Goal: Book appointment/travel/reservation

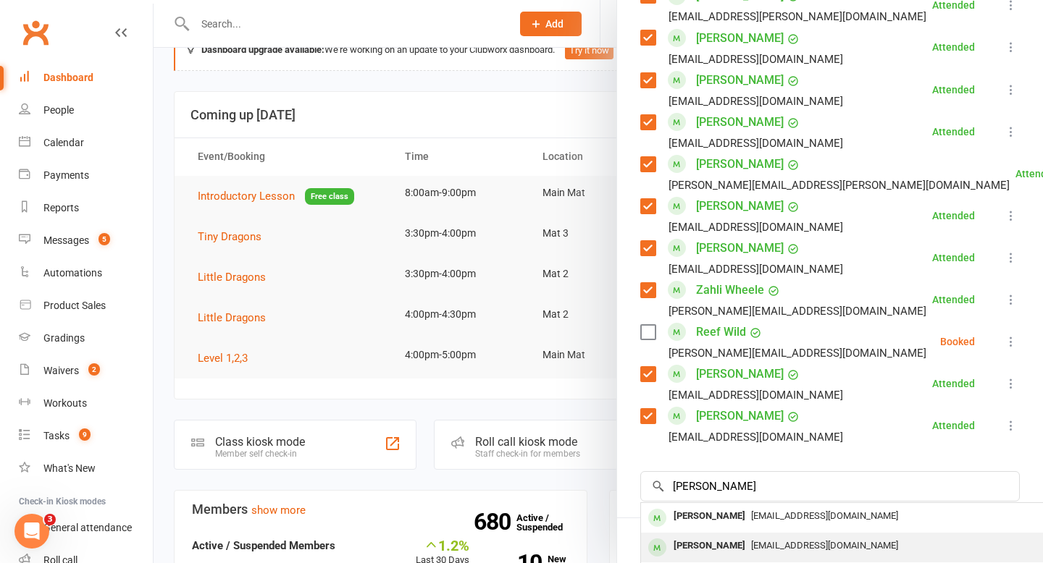
type input "[PERSON_NAME]"
click at [714, 544] on div "[PERSON_NAME]" at bounding box center [709, 546] width 83 height 21
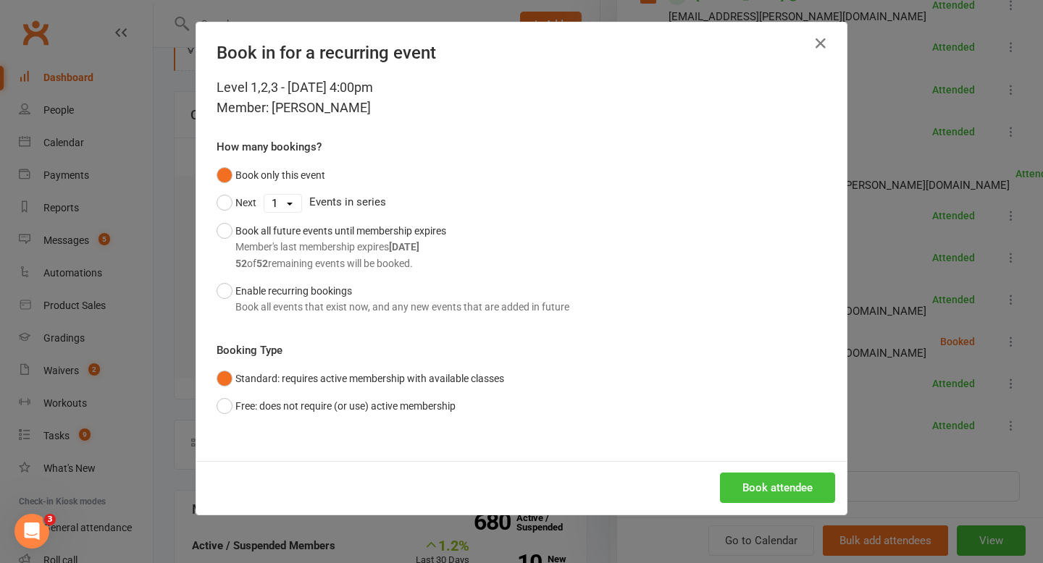
click at [748, 484] on button "Book attendee" at bounding box center [777, 488] width 115 height 30
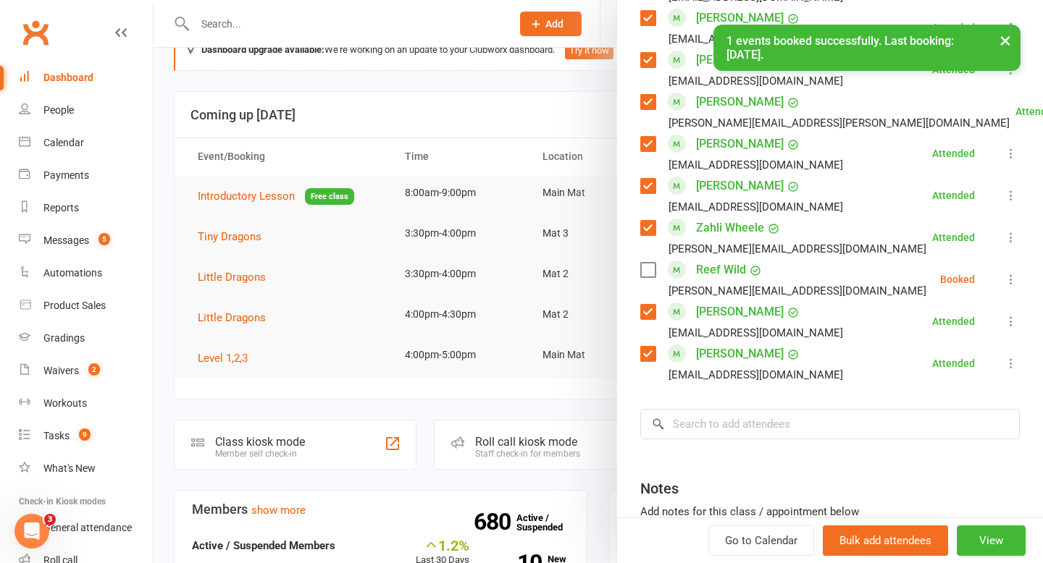
scroll to position [942, 0]
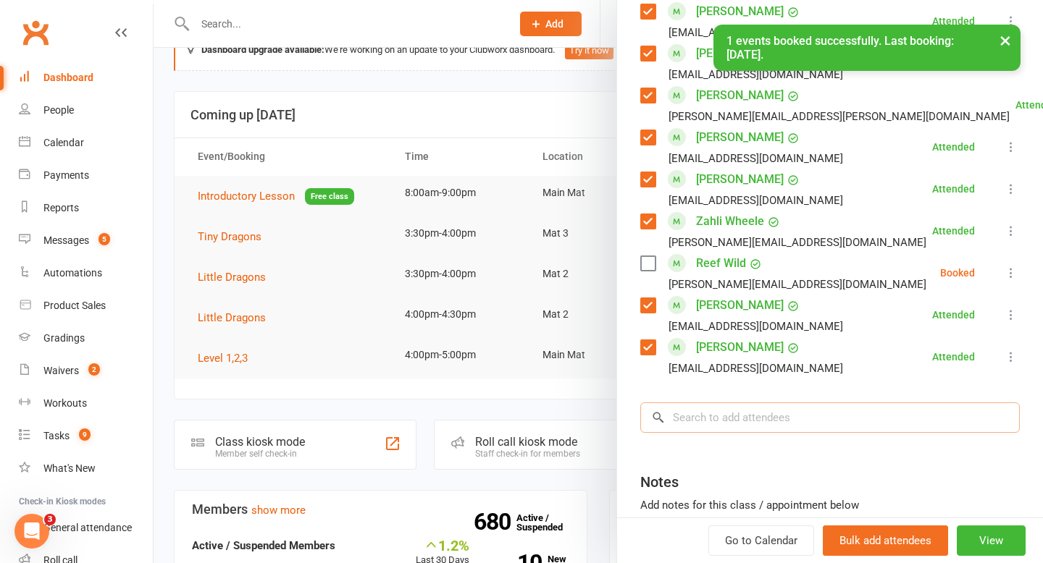
click at [782, 417] on input "search" at bounding box center [829, 418] width 379 height 30
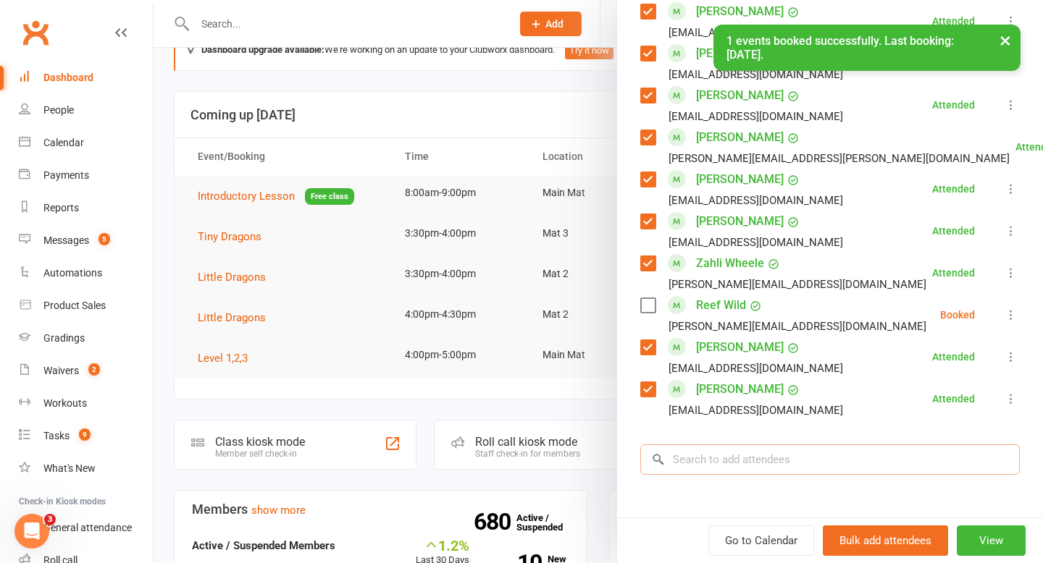
scroll to position [984, 0]
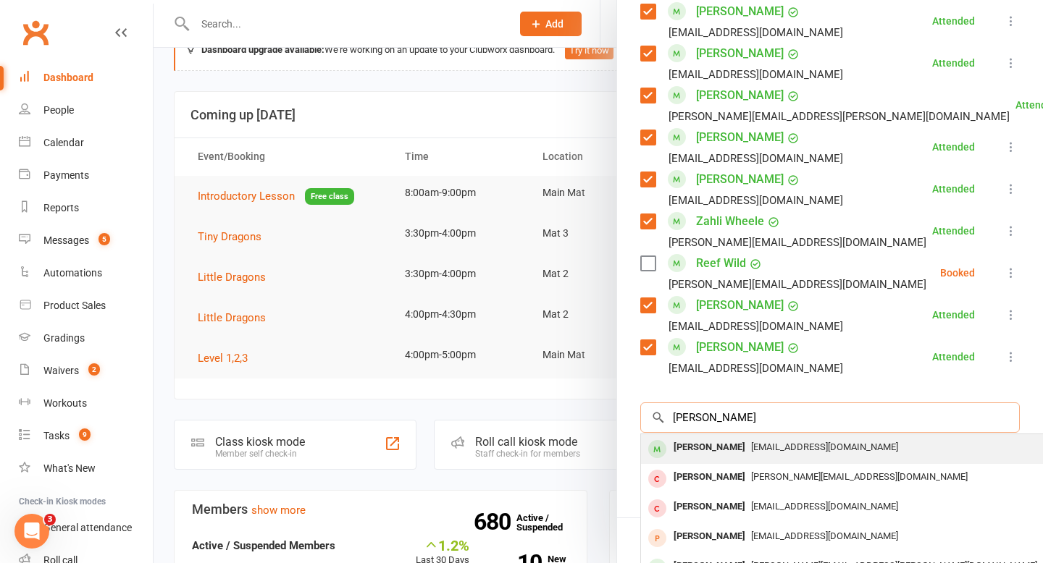
type input "[PERSON_NAME]"
click at [713, 444] on div "[PERSON_NAME]" at bounding box center [709, 447] width 83 height 21
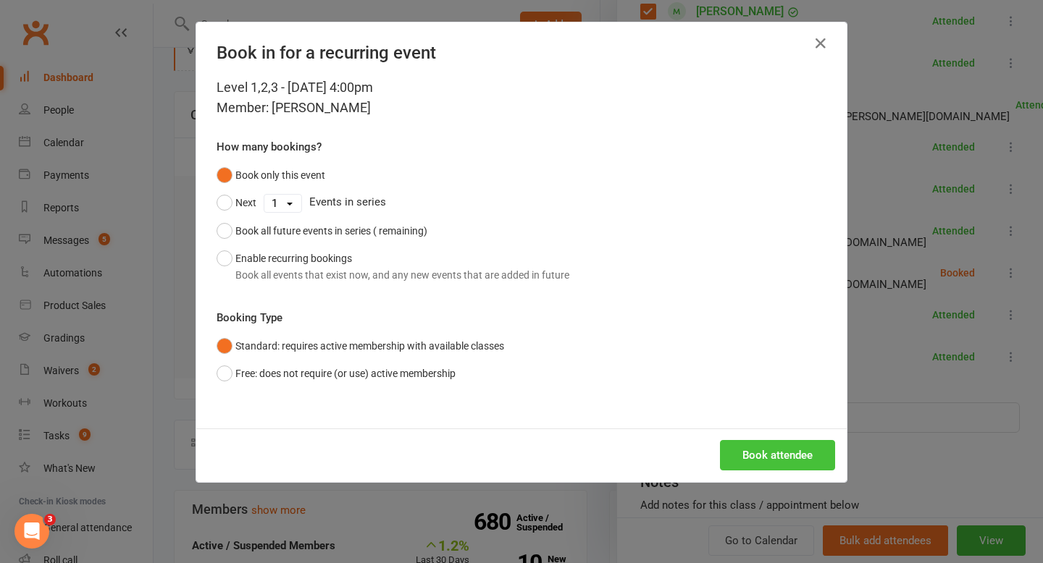
click at [765, 450] on button "Book attendee" at bounding box center [777, 455] width 115 height 30
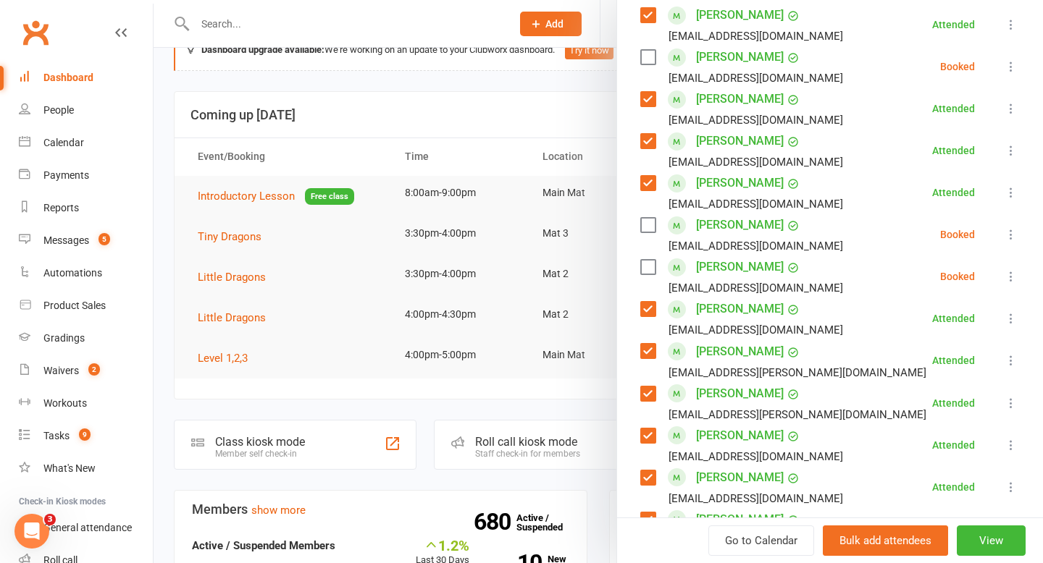
scroll to position [552, 0]
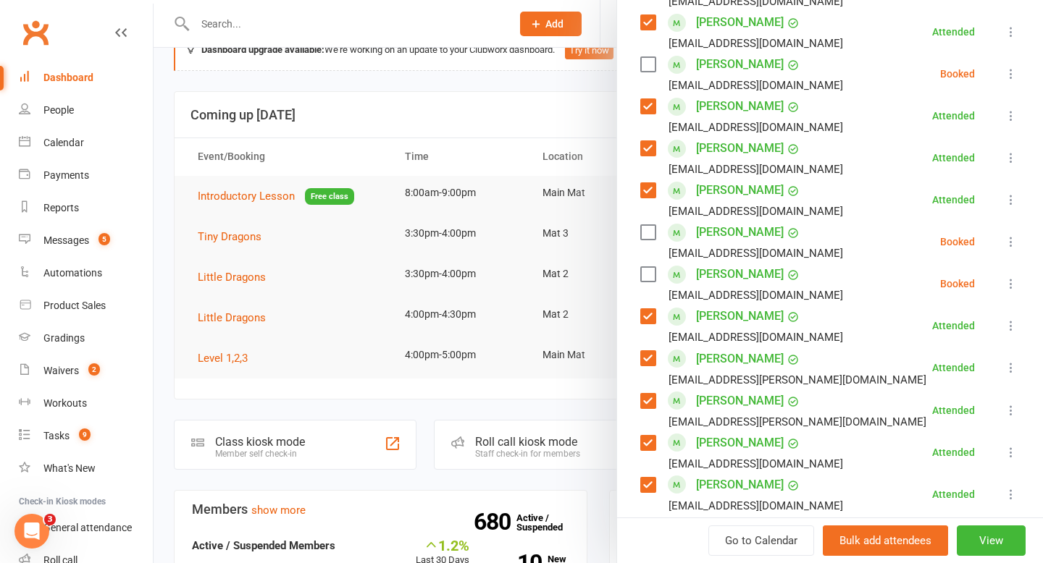
click at [649, 275] on label at bounding box center [647, 274] width 14 height 14
click at [649, 235] on label at bounding box center [647, 232] width 14 height 14
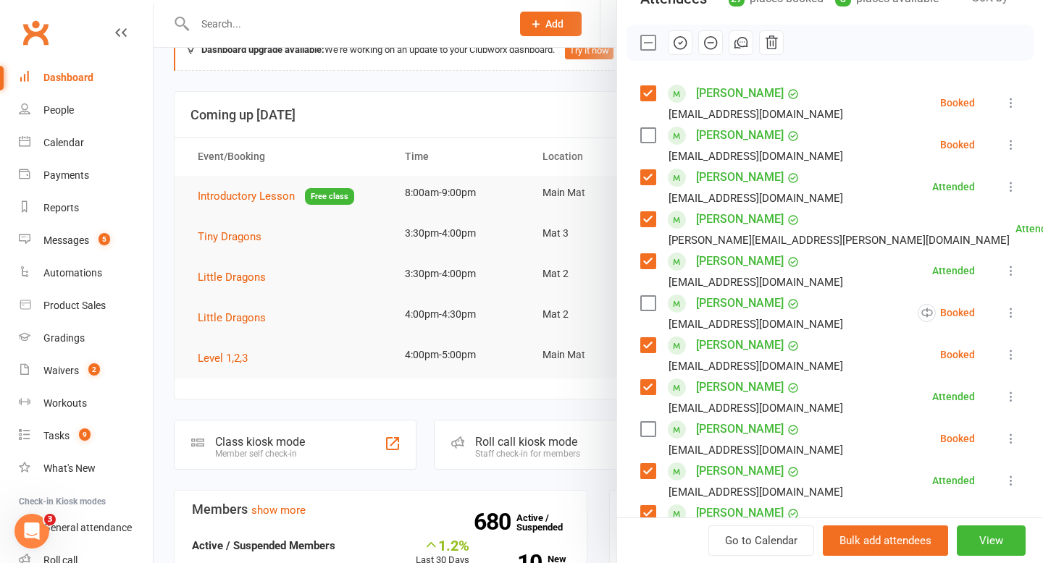
scroll to position [175, 0]
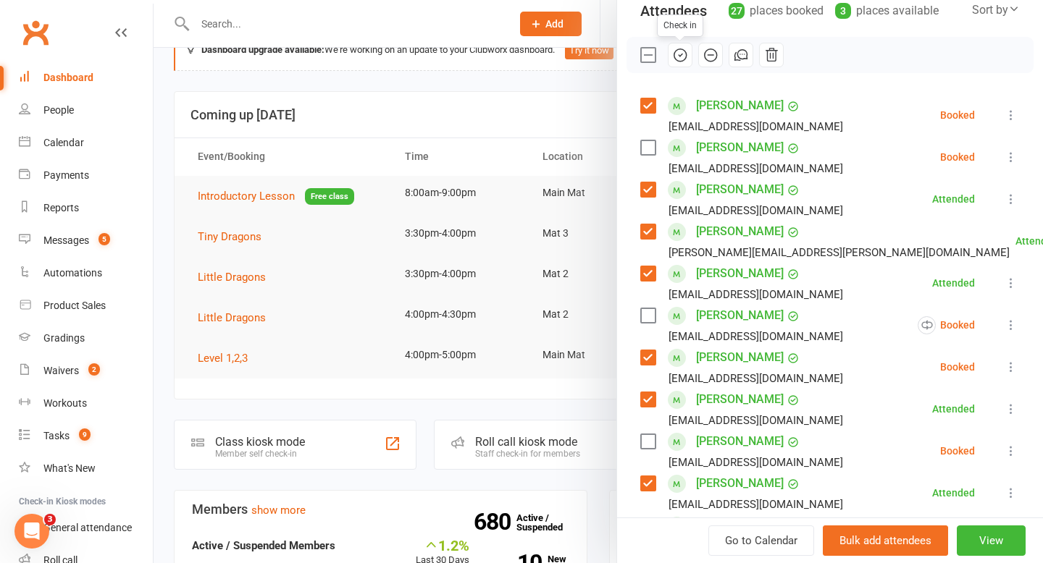
click at [680, 53] on icon "button" at bounding box center [680, 55] width 16 height 16
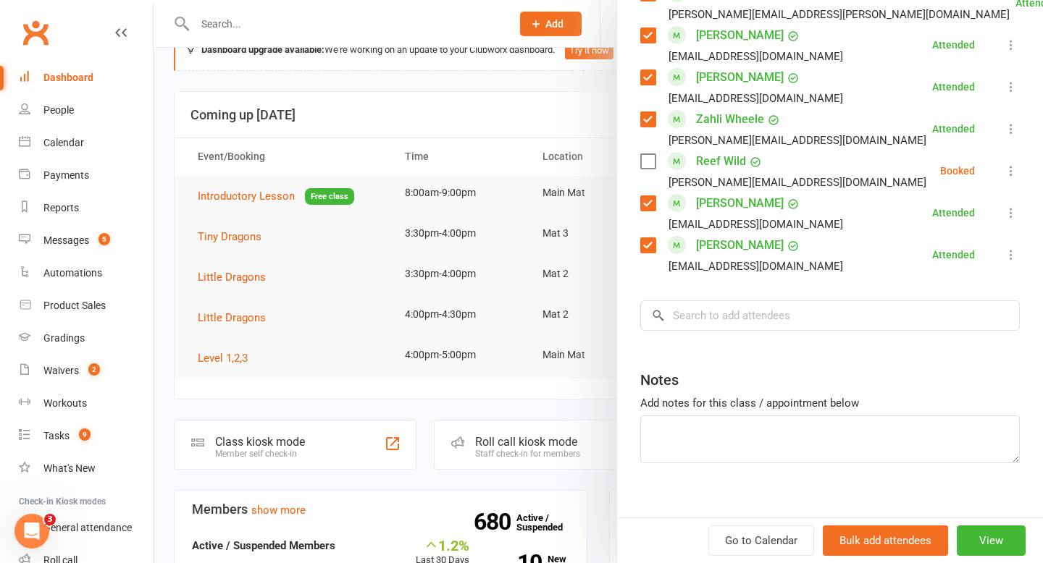
scroll to position [1130, 0]
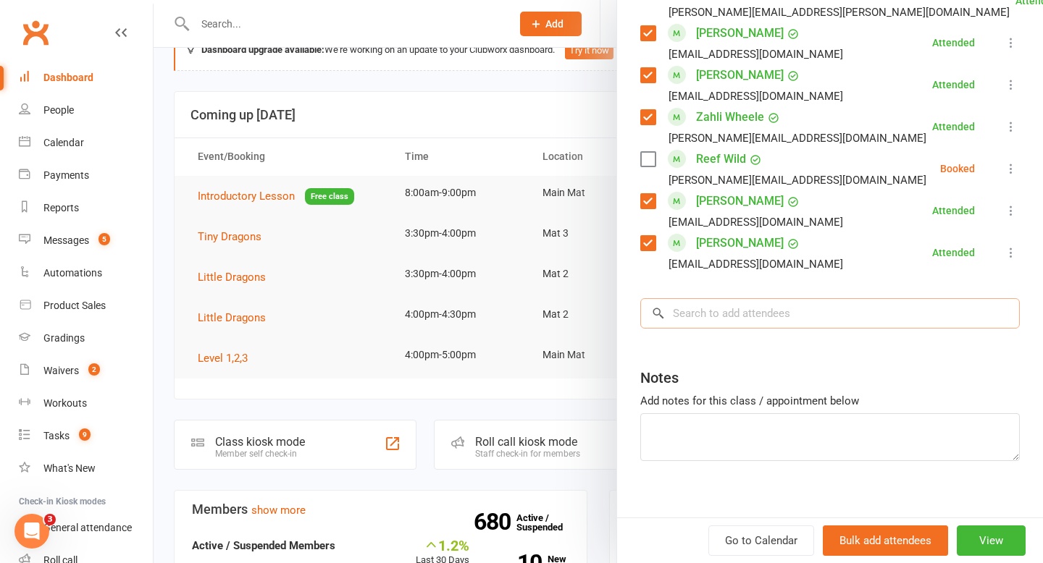
click at [792, 306] on input "search" at bounding box center [829, 313] width 379 height 30
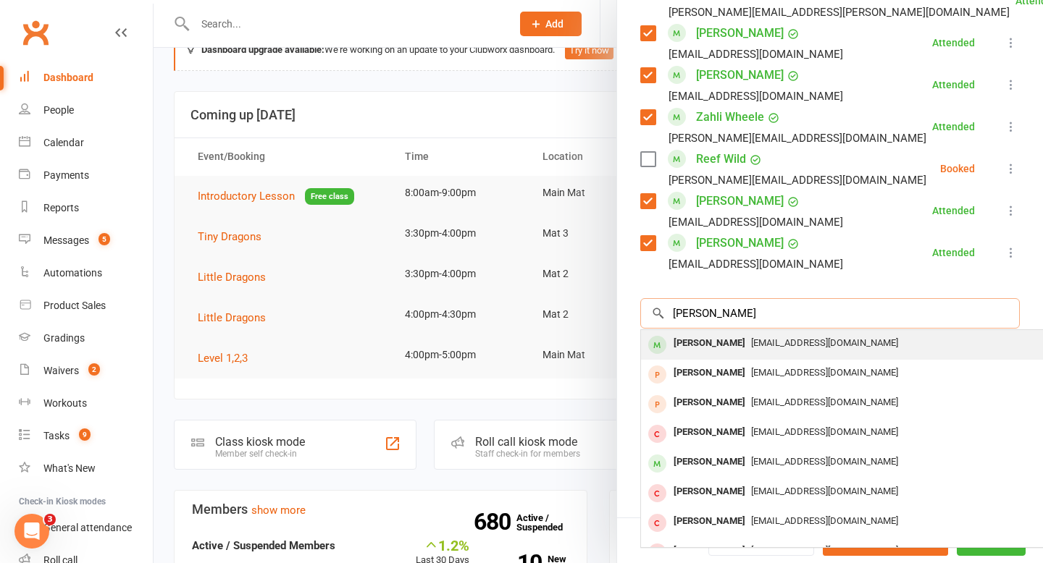
type input "[PERSON_NAME]"
click at [702, 346] on div "[PERSON_NAME]" at bounding box center [709, 343] width 83 height 21
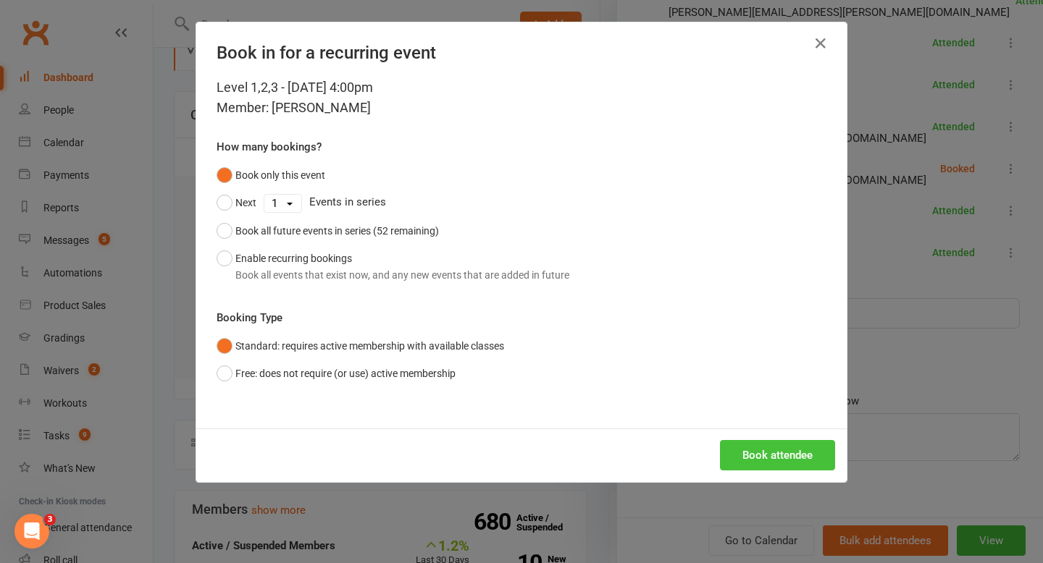
click at [765, 451] on button "Book attendee" at bounding box center [777, 455] width 115 height 30
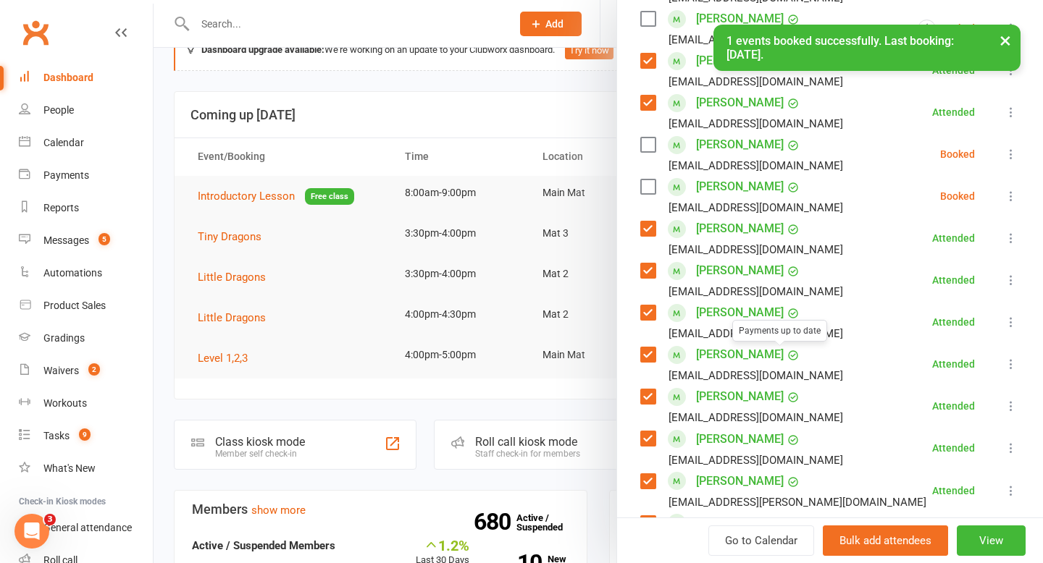
scroll to position [465, 0]
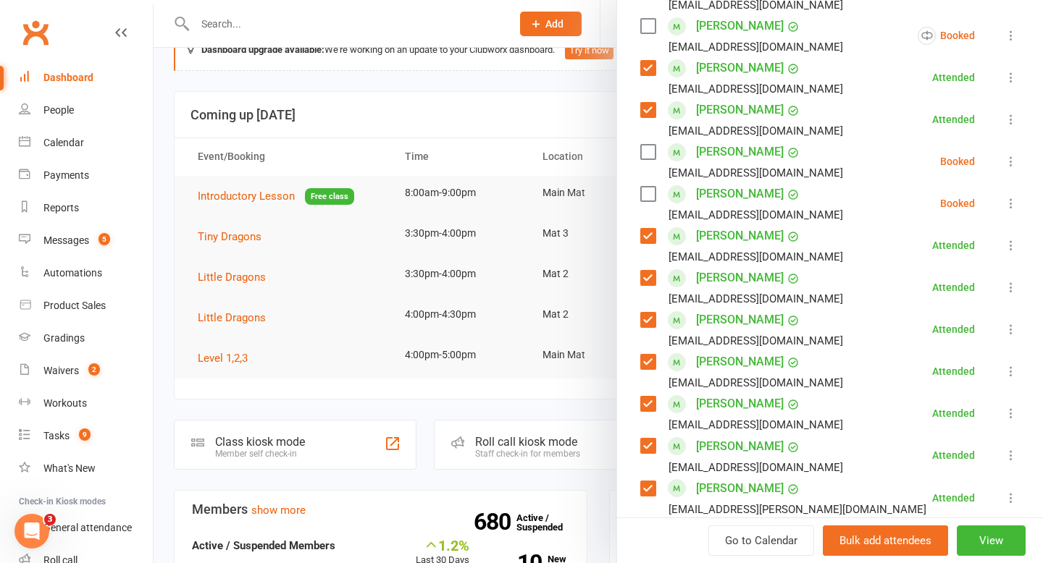
click at [1011, 204] on icon at bounding box center [1011, 203] width 14 height 14
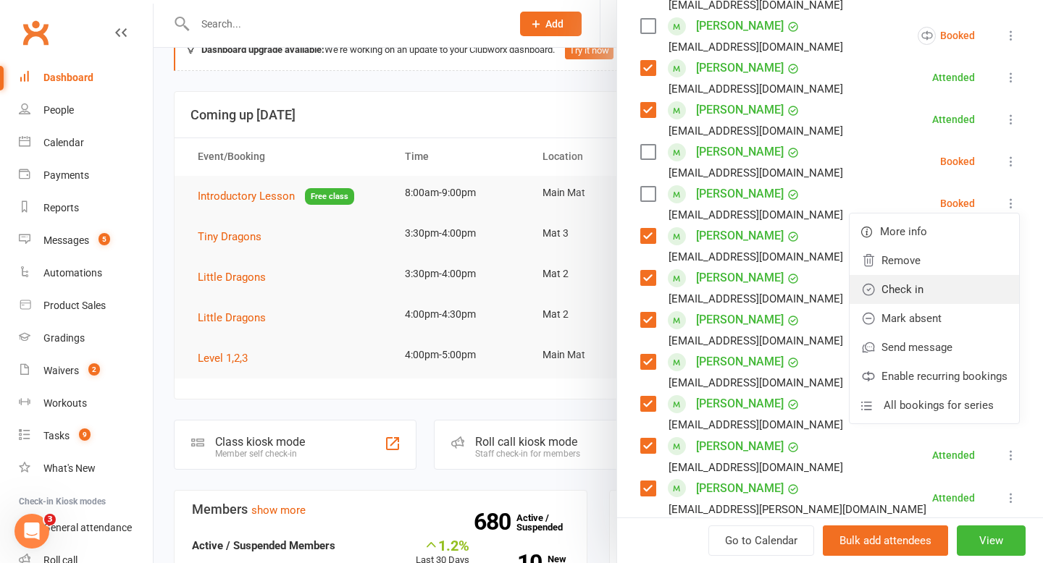
click at [904, 282] on link "Check in" at bounding box center [933, 289] width 169 height 29
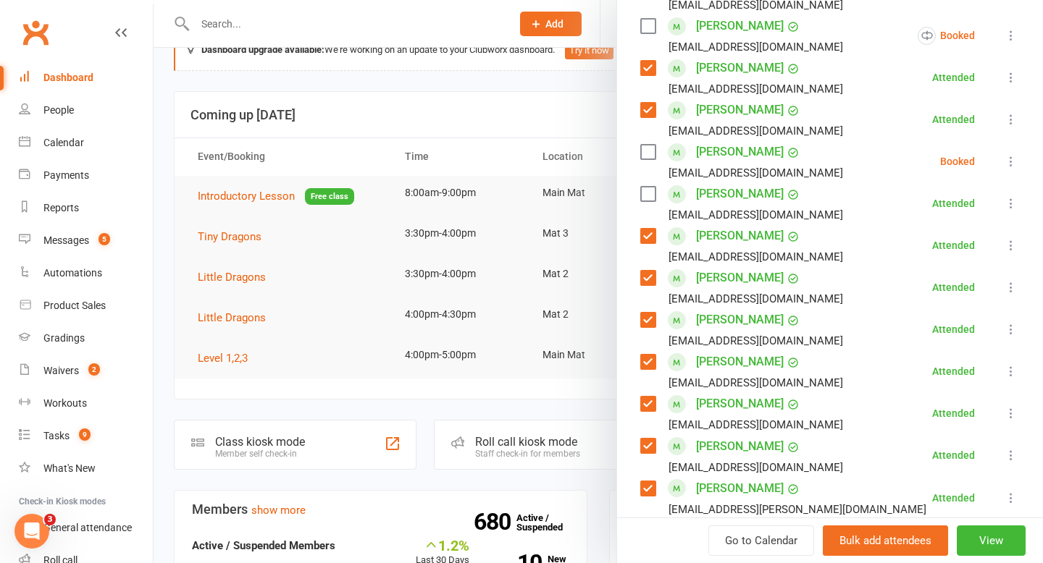
click at [483, 89] on div at bounding box center [598, 281] width 889 height 563
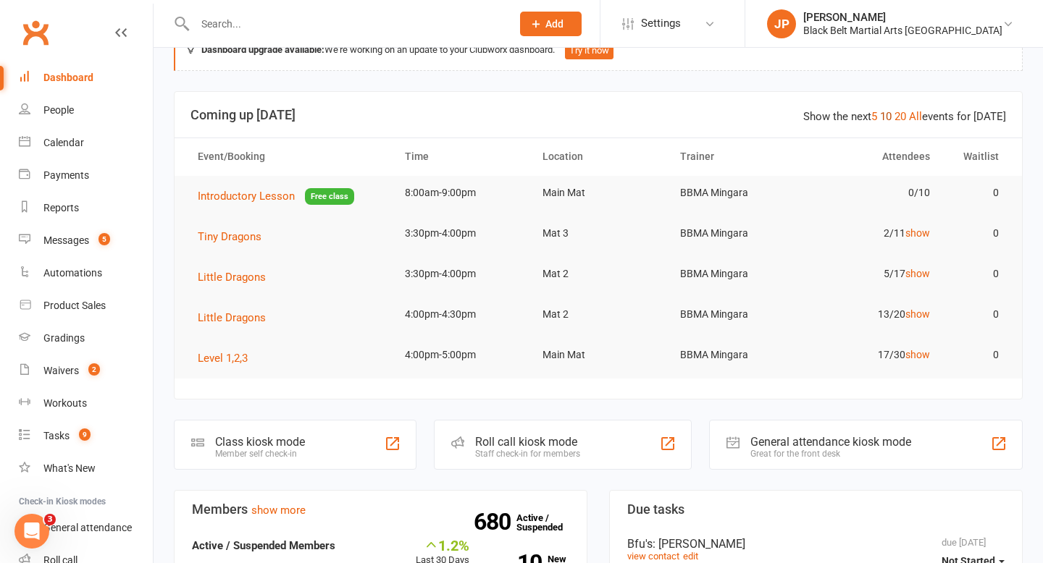
click at [885, 113] on link "10" at bounding box center [886, 116] width 12 height 13
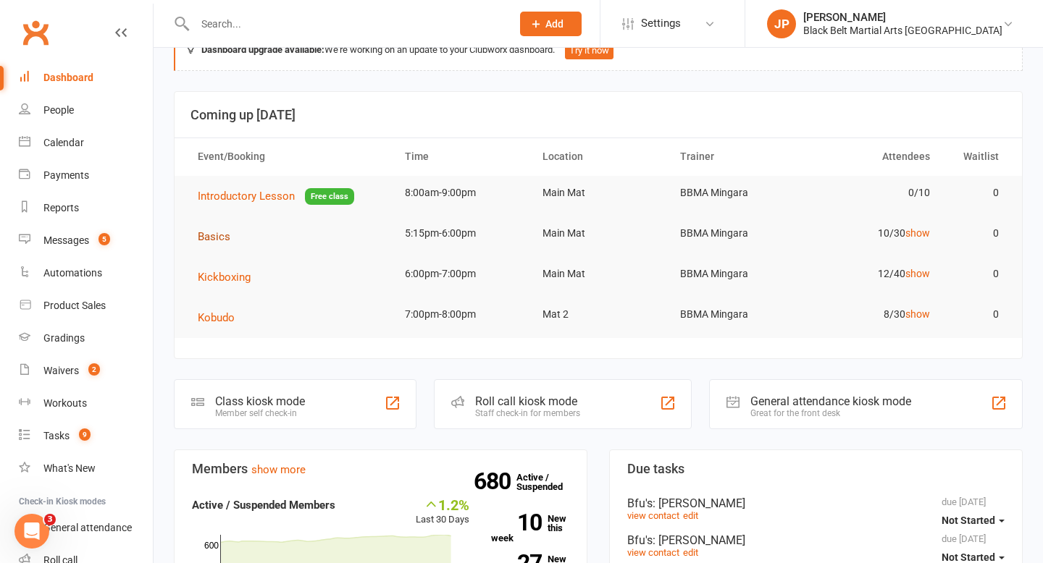
click at [219, 238] on span "Basics" at bounding box center [214, 236] width 33 height 13
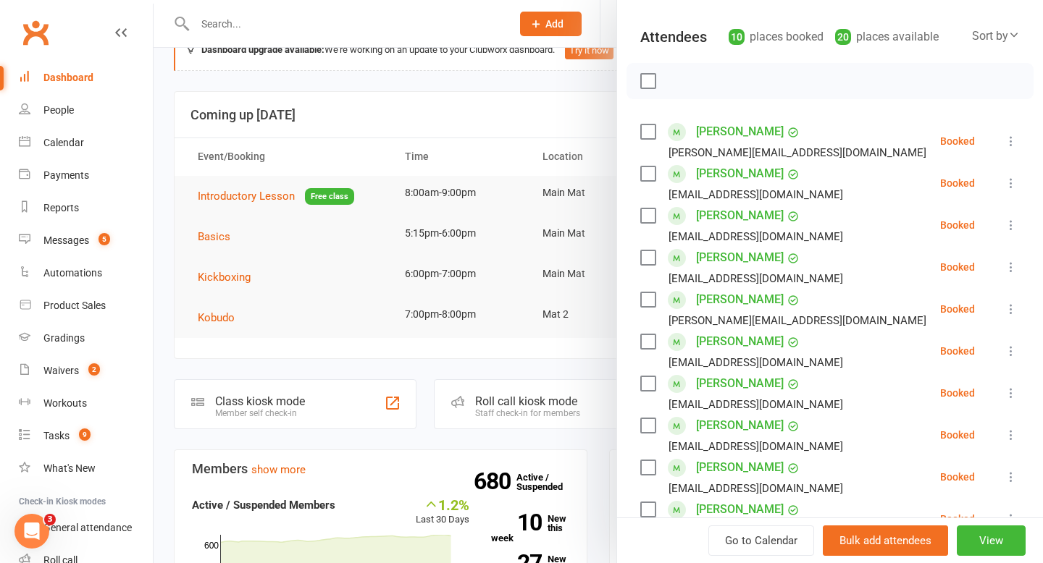
scroll to position [151, 0]
click at [647, 217] on label at bounding box center [647, 214] width 14 height 14
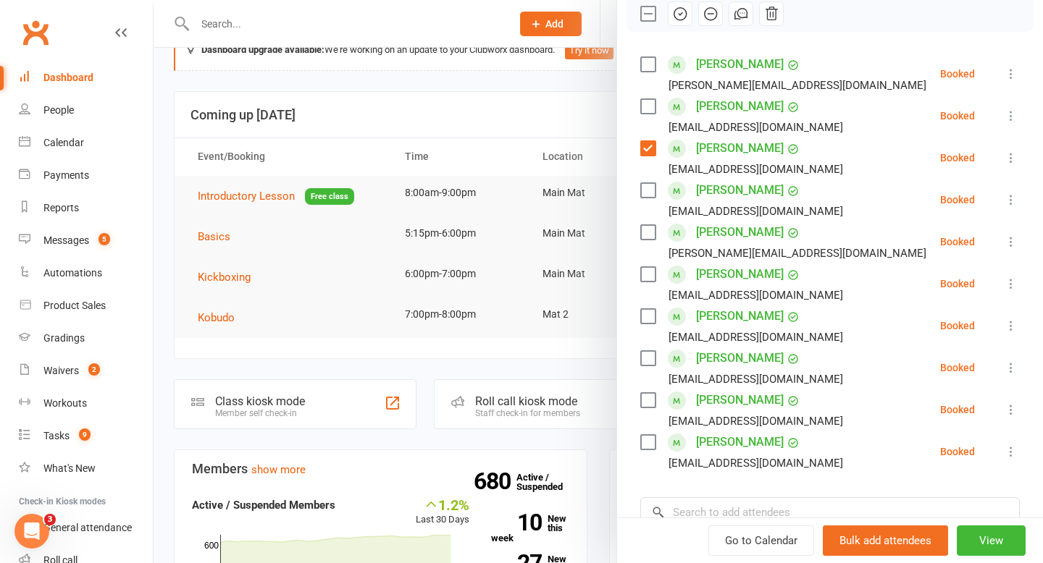
scroll to position [222, 0]
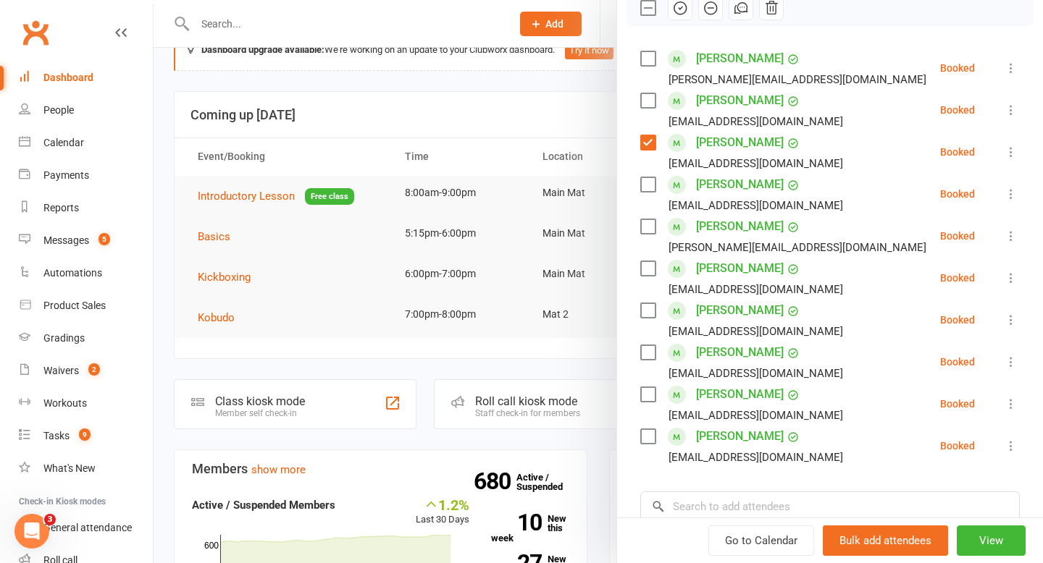
click at [643, 233] on label at bounding box center [647, 226] width 14 height 14
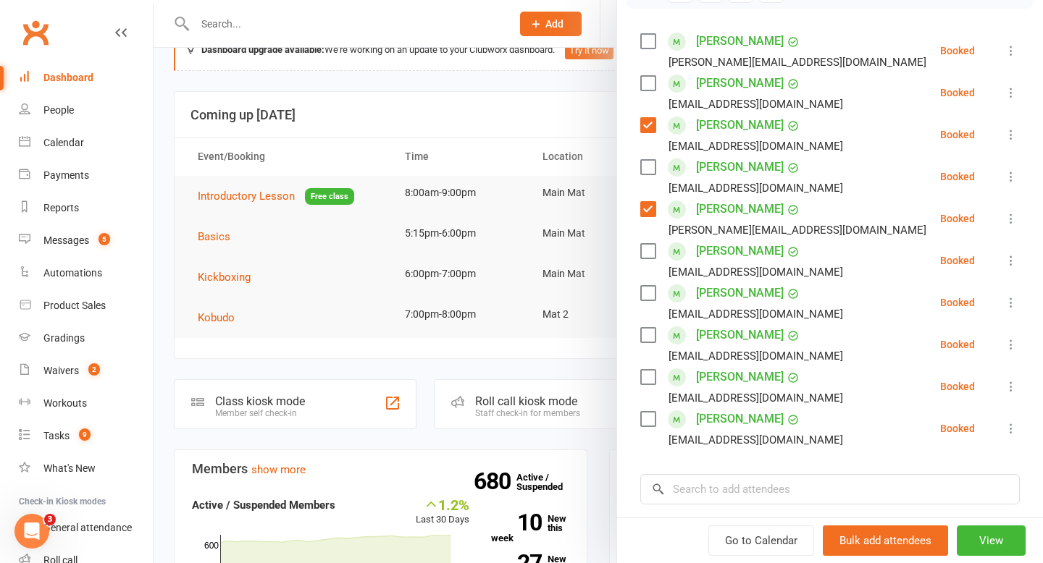
scroll to position [240, 0]
click at [647, 255] on label at bounding box center [647, 250] width 14 height 14
click at [647, 417] on label at bounding box center [647, 418] width 14 height 14
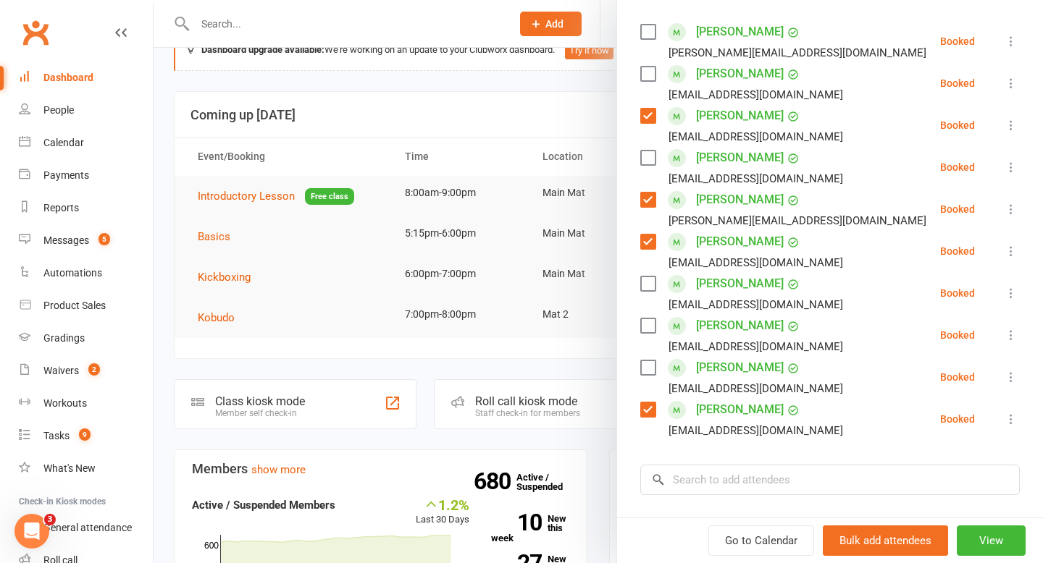
scroll to position [251, 0]
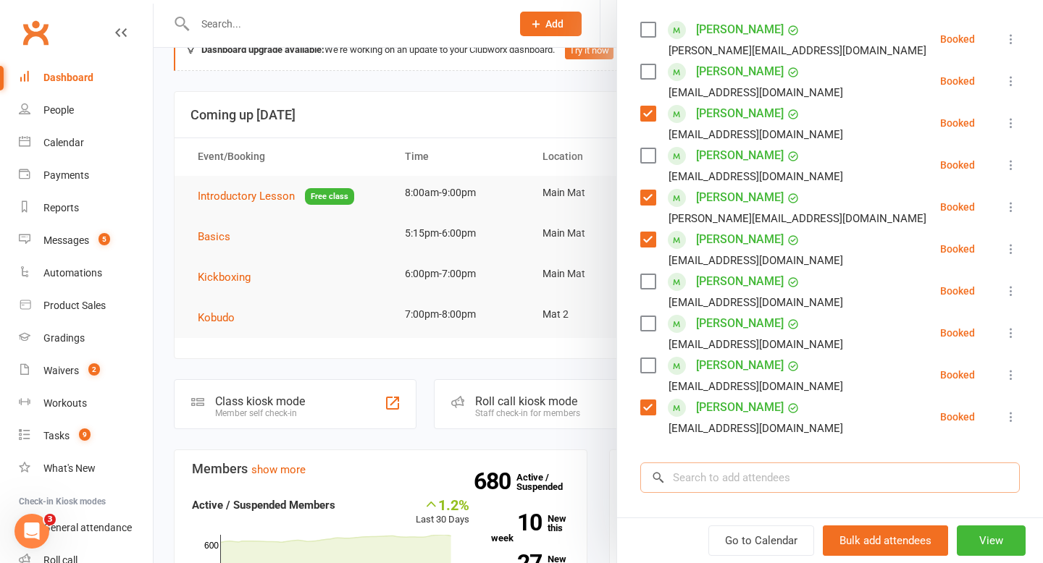
click at [770, 471] on input "search" at bounding box center [829, 478] width 379 height 30
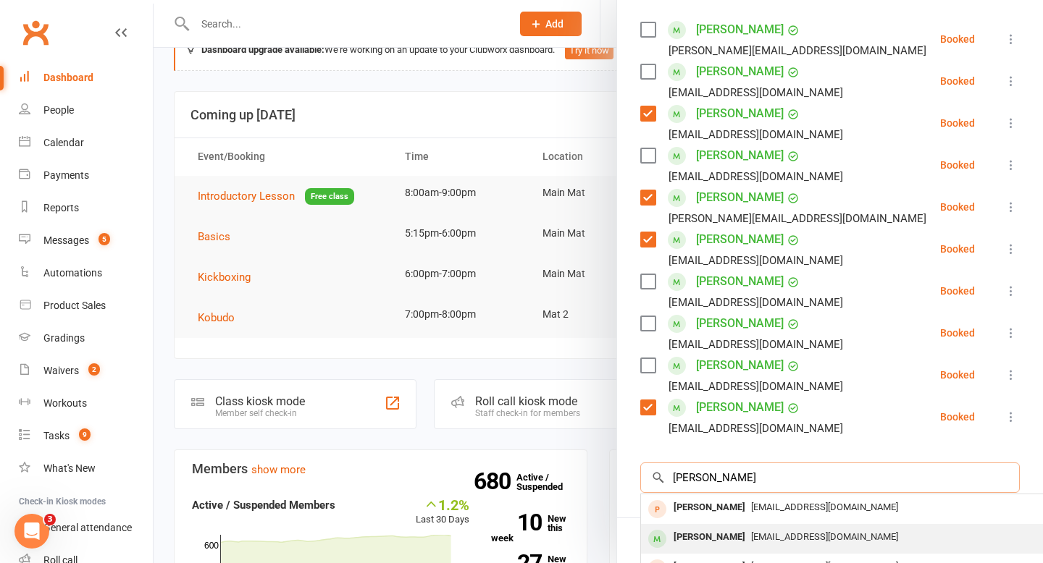
type input "[PERSON_NAME]"
click at [702, 534] on div "[PERSON_NAME]" at bounding box center [709, 537] width 83 height 21
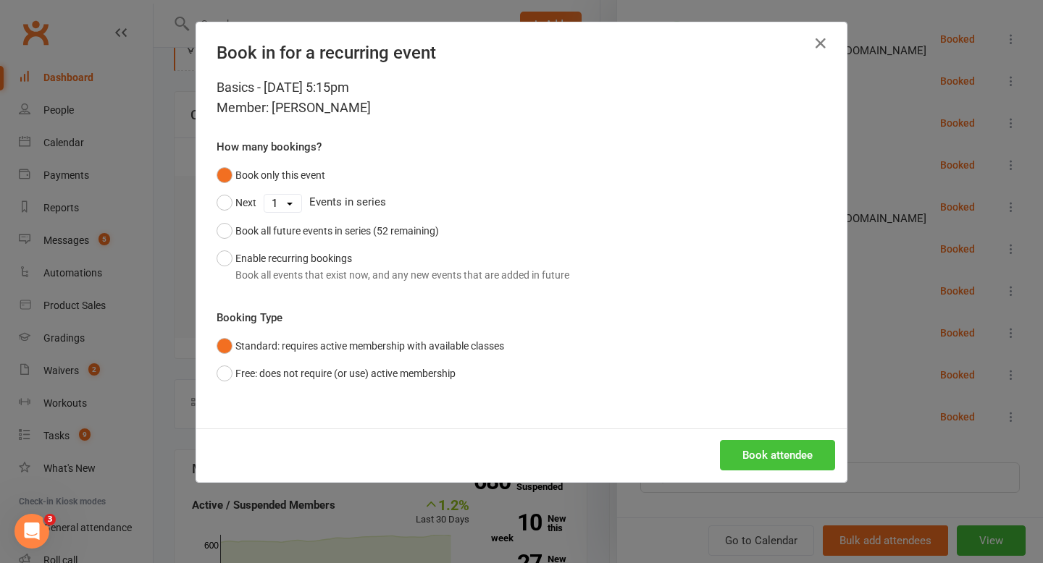
click at [788, 453] on button "Book attendee" at bounding box center [777, 455] width 115 height 30
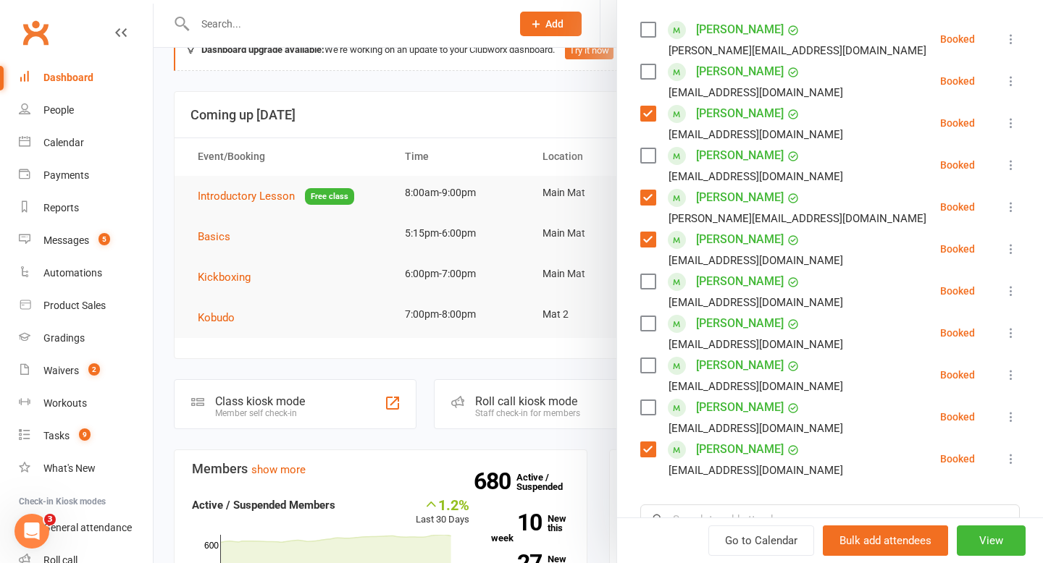
click at [651, 363] on label at bounding box center [647, 365] width 14 height 14
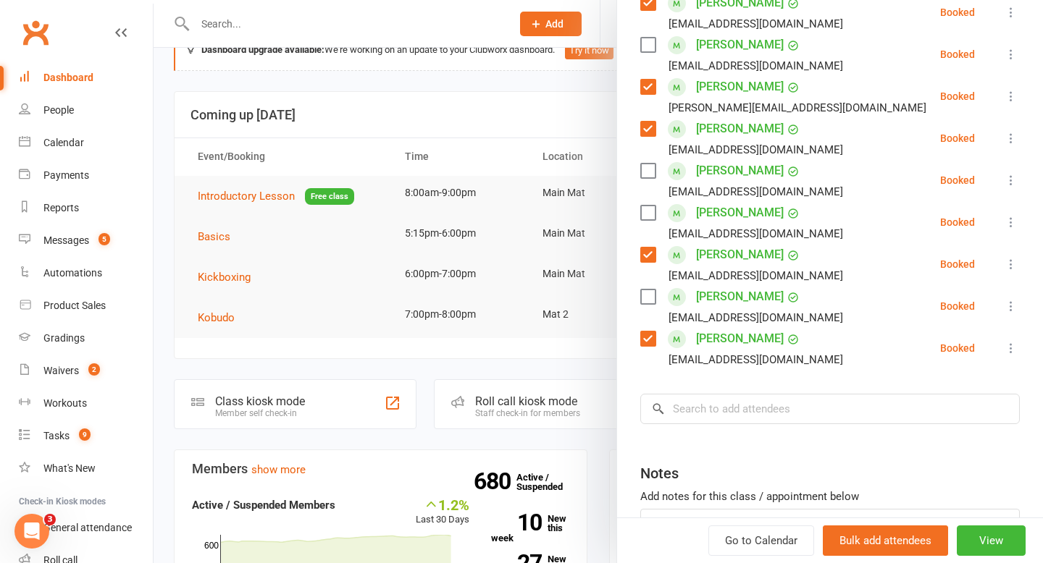
scroll to position [362, 0]
click at [795, 410] on input "search" at bounding box center [829, 409] width 379 height 30
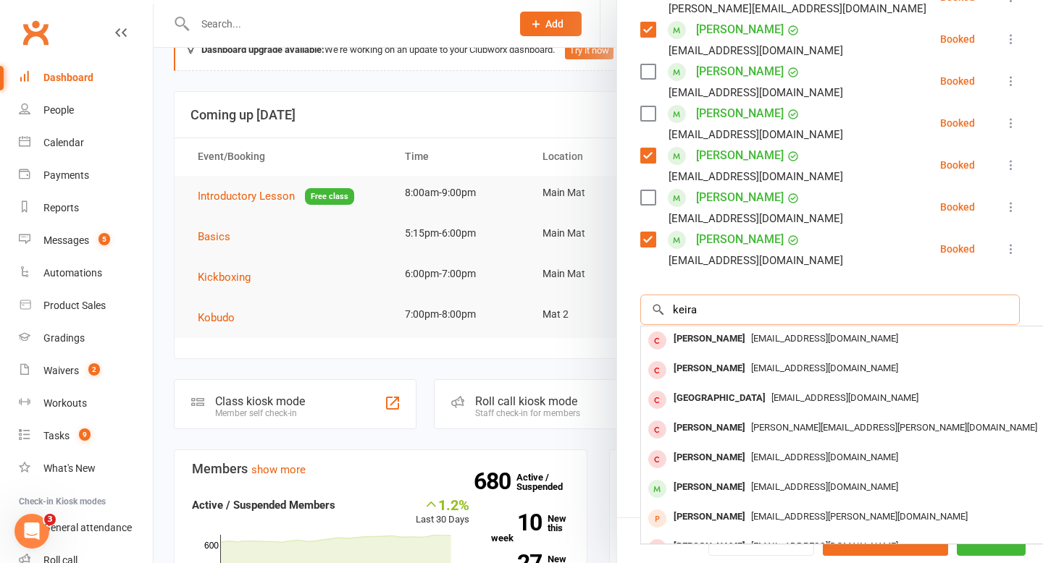
scroll to position [80, 0]
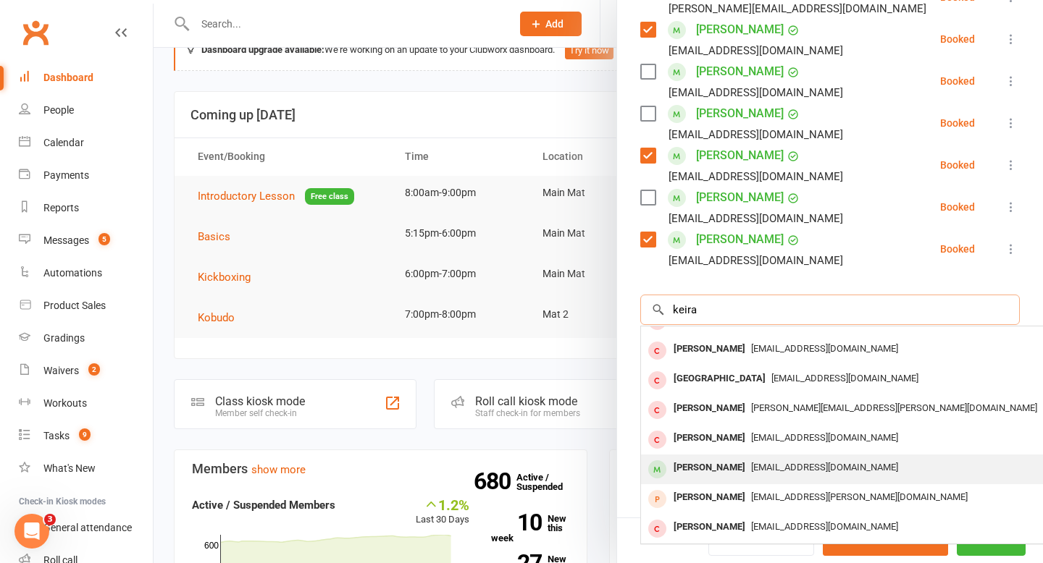
type input "keira"
click at [708, 467] on div "[PERSON_NAME]" at bounding box center [709, 468] width 83 height 21
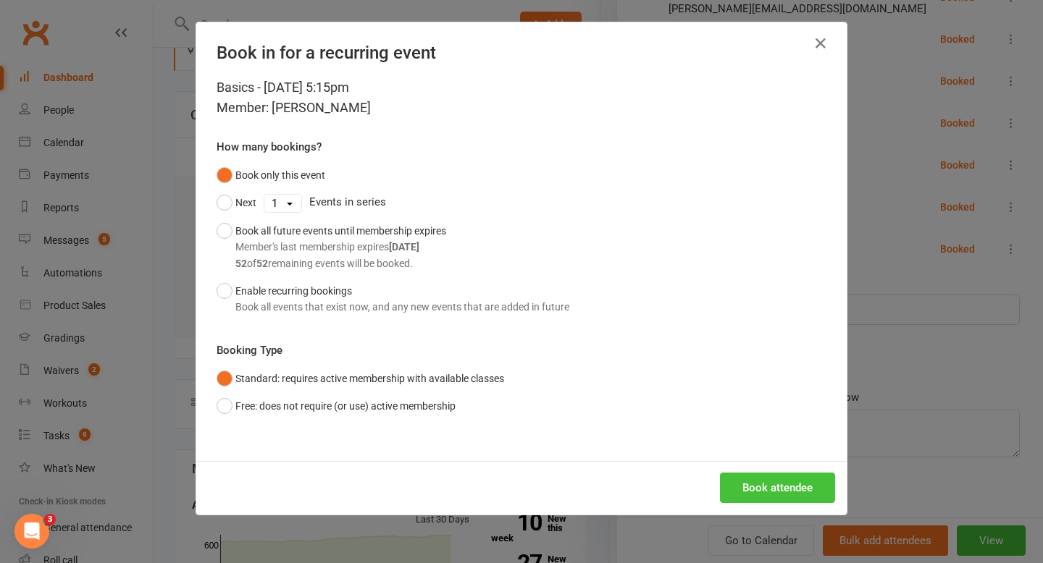
click at [780, 502] on button "Book attendee" at bounding box center [777, 488] width 115 height 30
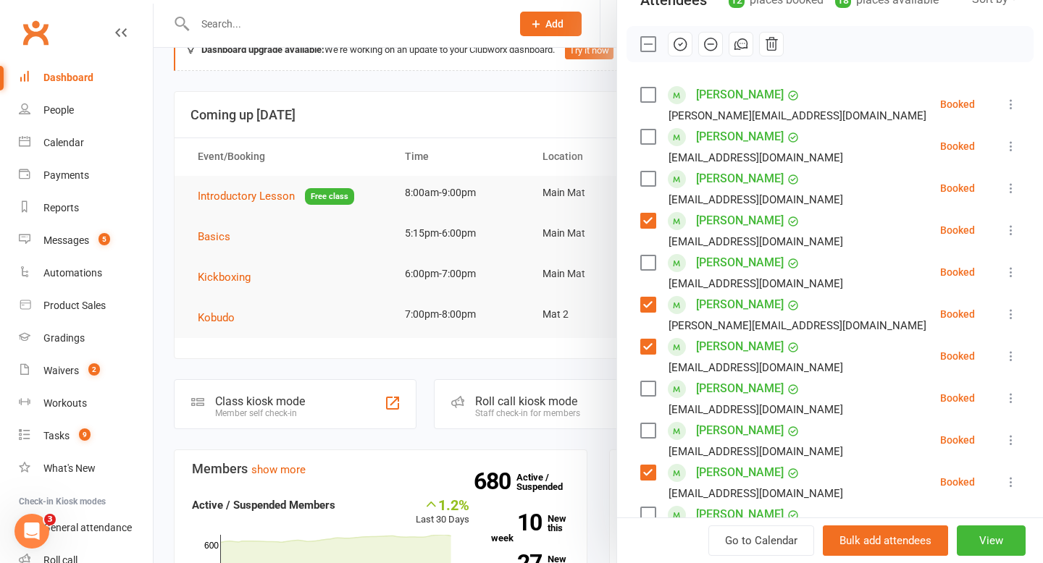
scroll to position [185, 0]
click at [650, 262] on label at bounding box center [647, 263] width 14 height 14
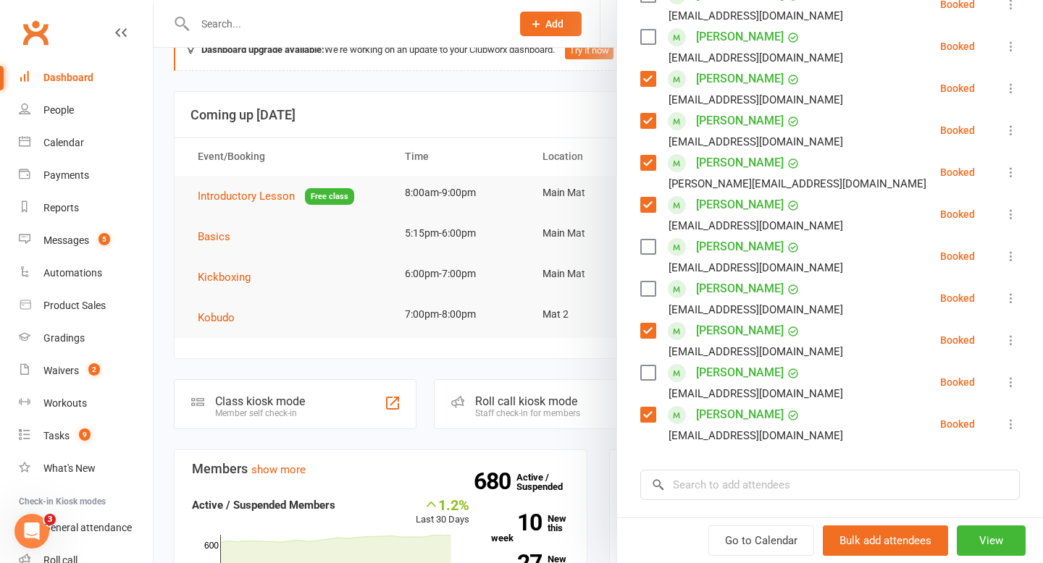
scroll to position [356, 0]
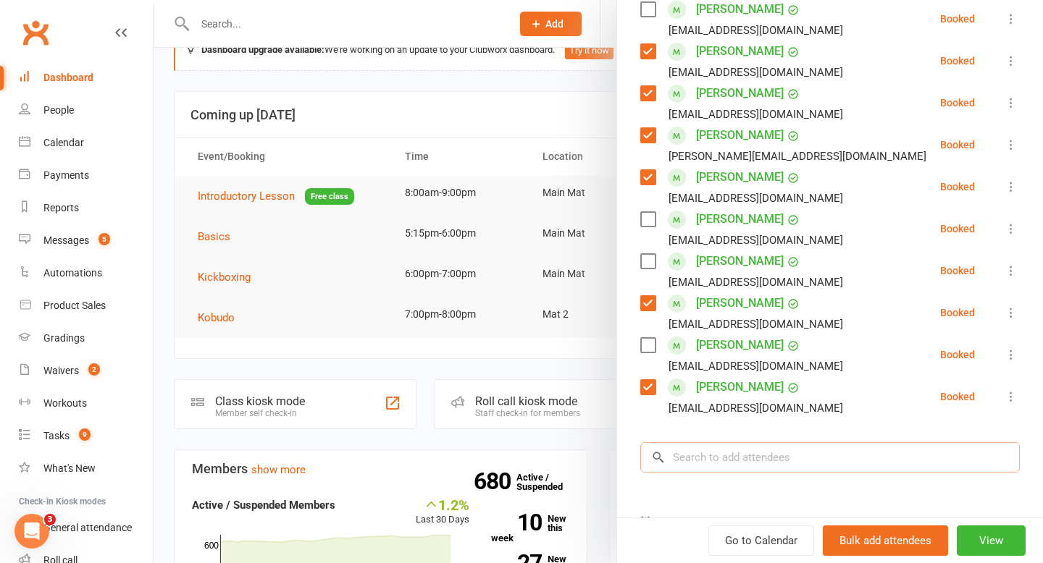
click at [782, 455] on input "search" at bounding box center [829, 457] width 379 height 30
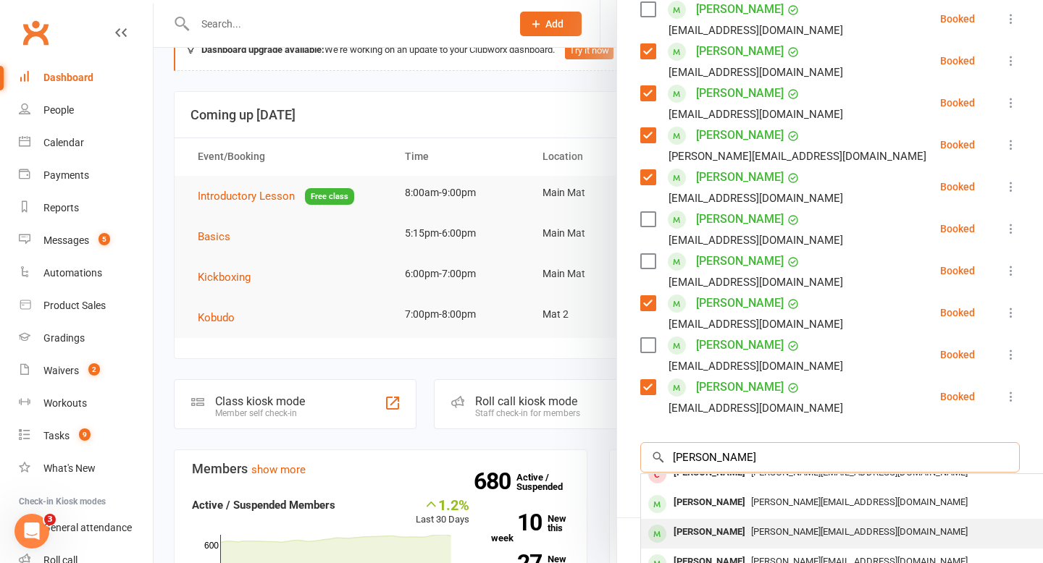
scroll to position [43, 0]
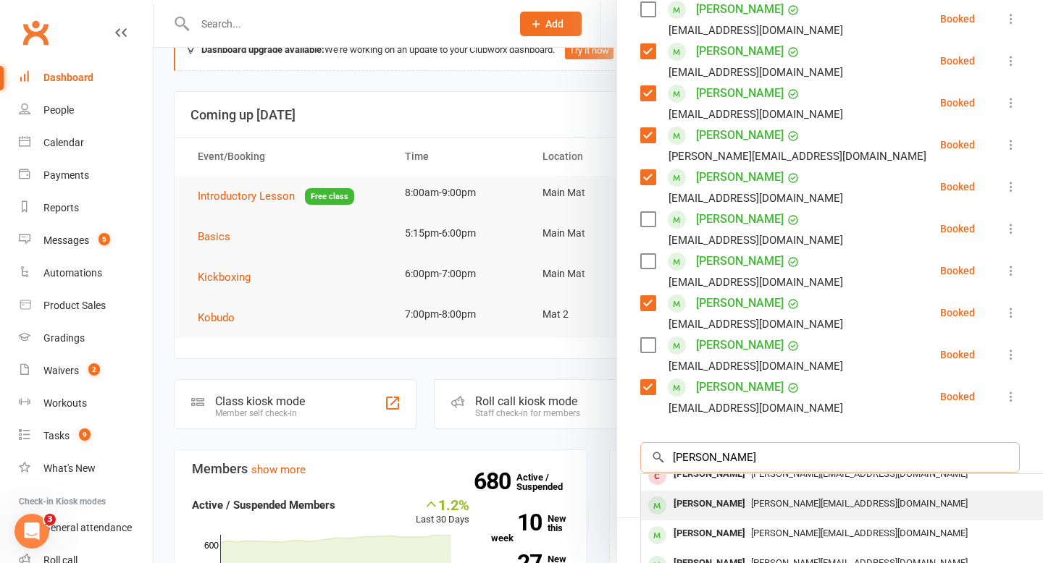
type input "[PERSON_NAME]"
click at [725, 510] on div "[PERSON_NAME]" at bounding box center [709, 504] width 83 height 21
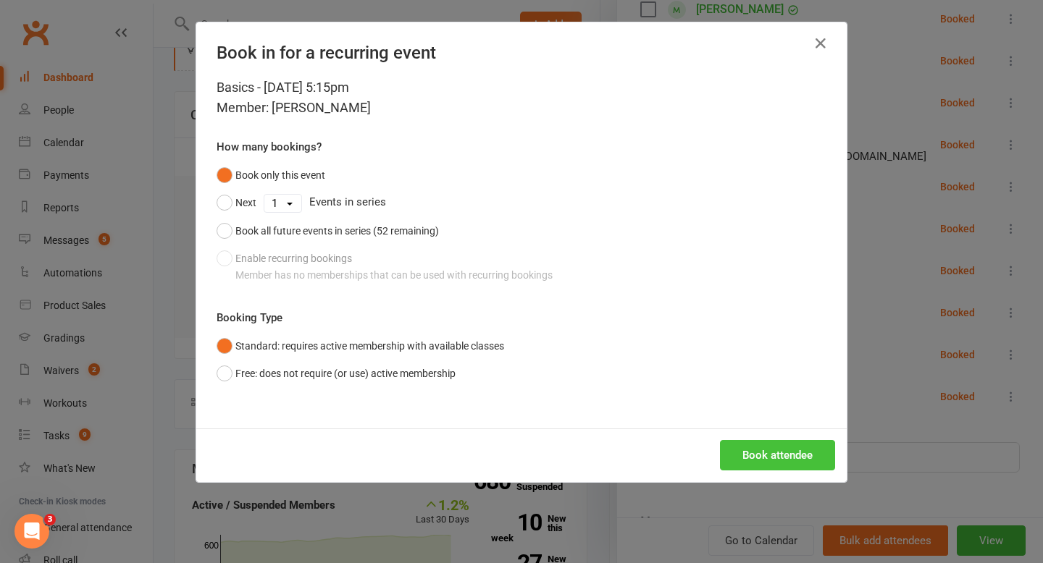
click at [773, 460] on button "Book attendee" at bounding box center [777, 455] width 115 height 30
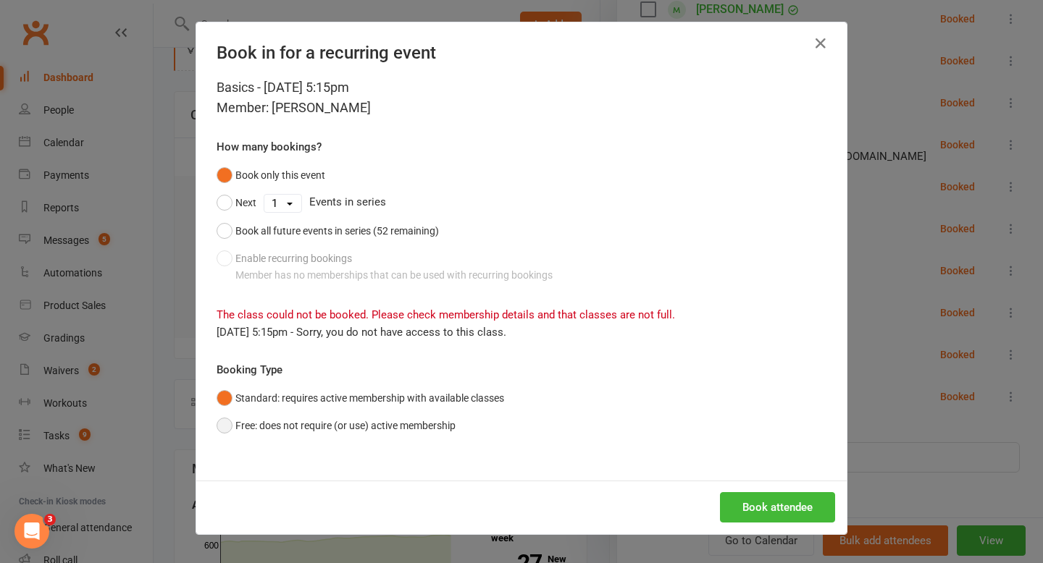
click at [444, 424] on button "Free: does not require (or use) active membership" at bounding box center [336, 426] width 239 height 28
click at [751, 498] on button "Book attendee" at bounding box center [777, 507] width 115 height 30
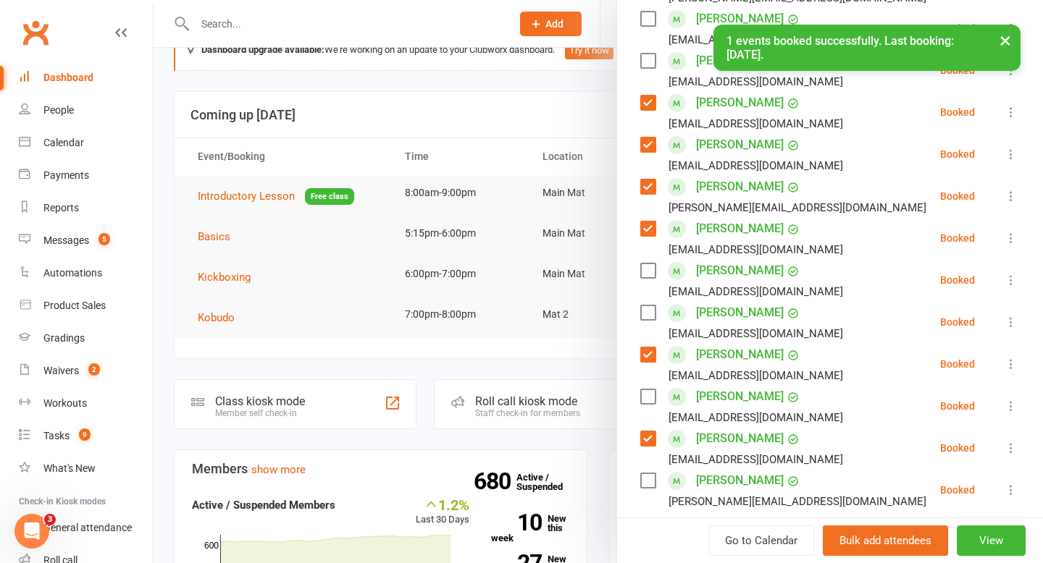
scroll to position [300, 0]
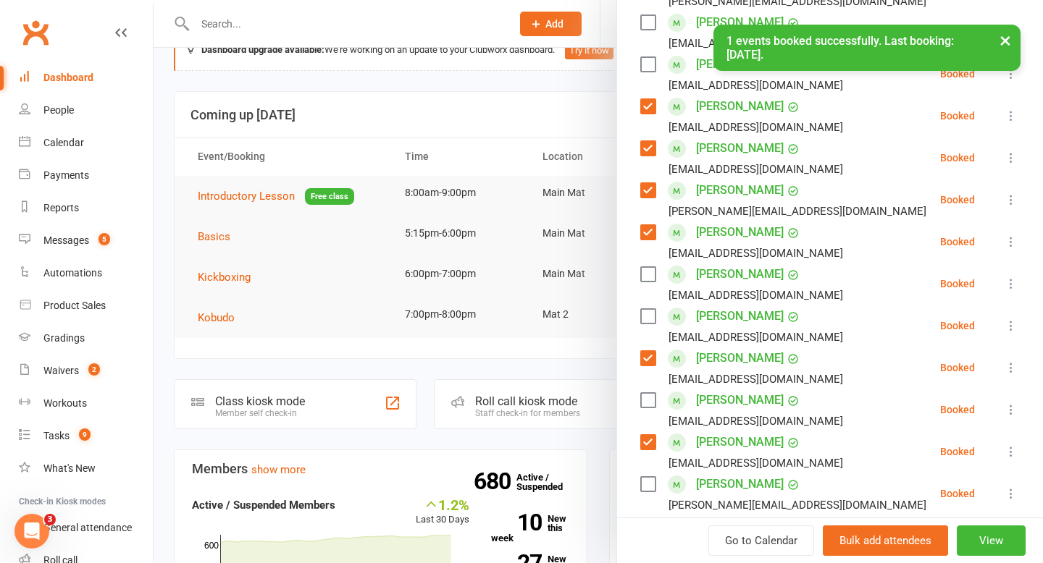
click at [649, 481] on label at bounding box center [647, 484] width 14 height 14
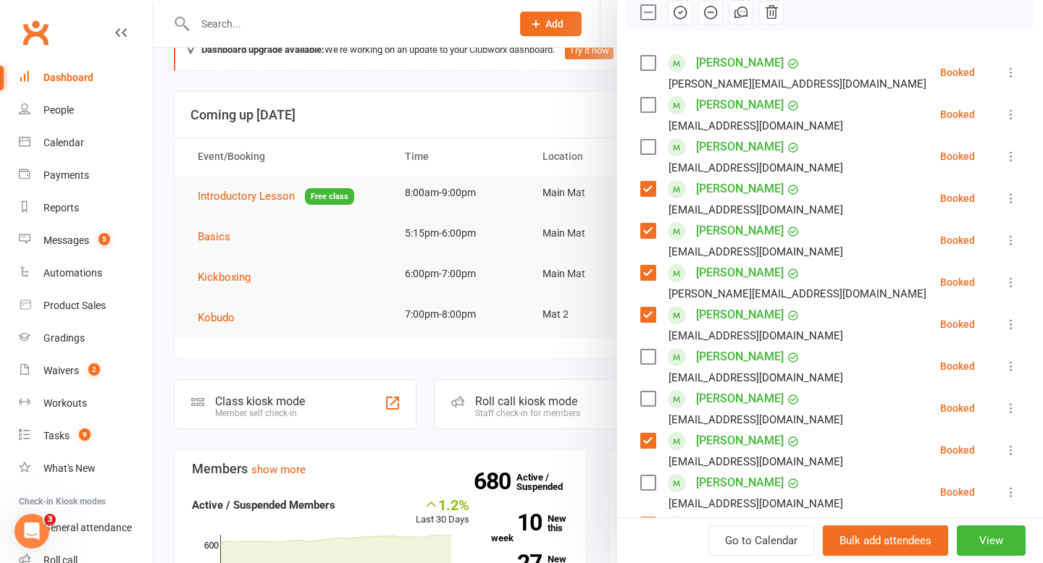
scroll to position [215, 0]
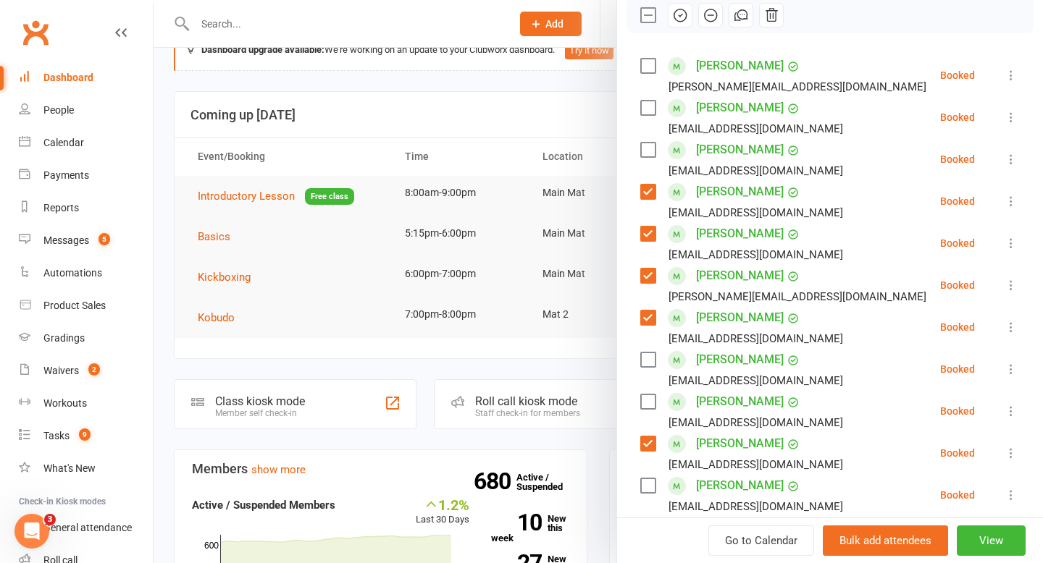
click at [648, 111] on label at bounding box center [647, 108] width 14 height 14
click at [678, 14] on icon "button" at bounding box center [680, 15] width 16 height 16
